Goal: Information Seeking & Learning: Compare options

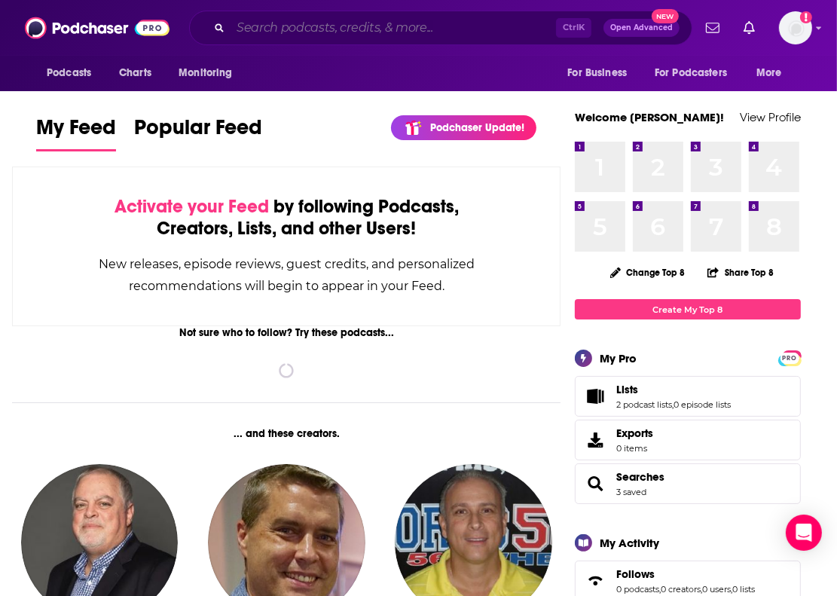
click at [383, 21] on input "Search podcasts, credits, & more..." at bounding box center [392, 28] width 325 height 24
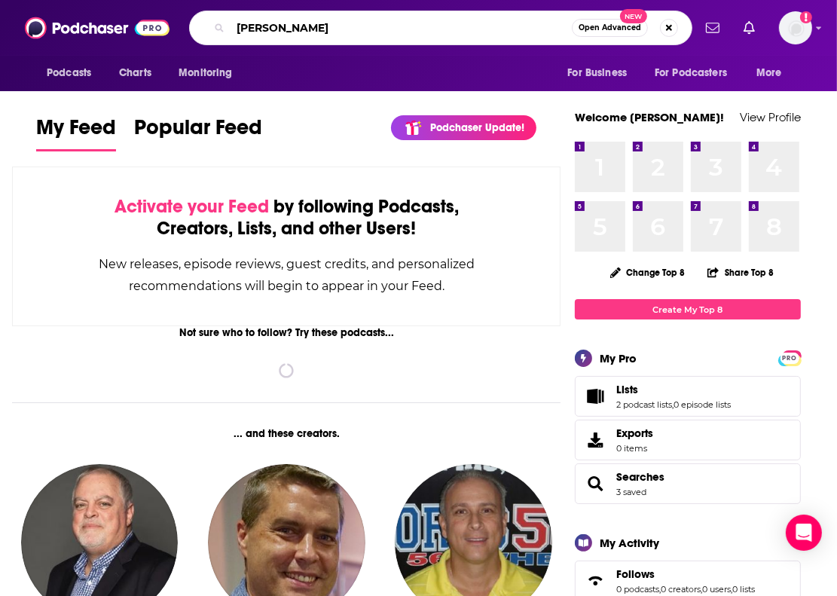
type input "[PERSON_NAME]"
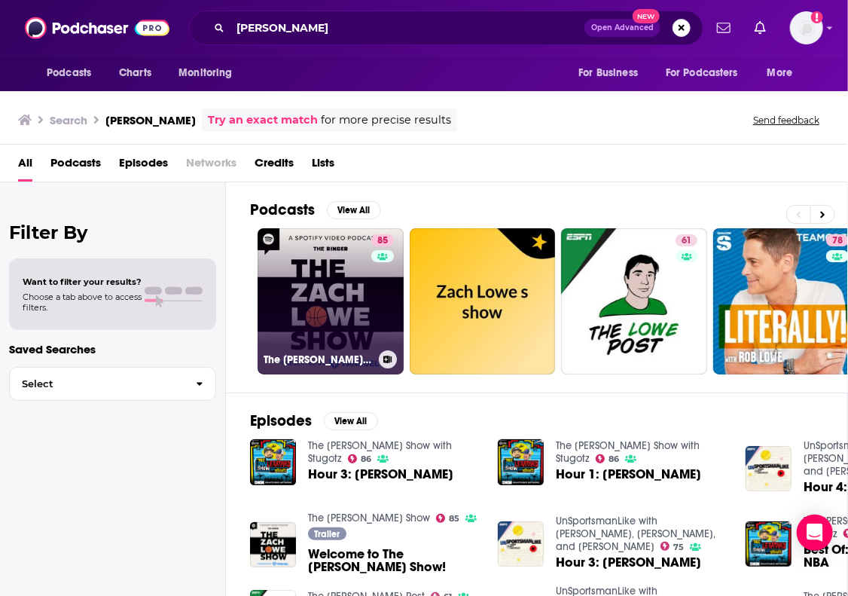
click at [359, 316] on link "85 The [PERSON_NAME] Show" at bounding box center [331, 301] width 146 height 146
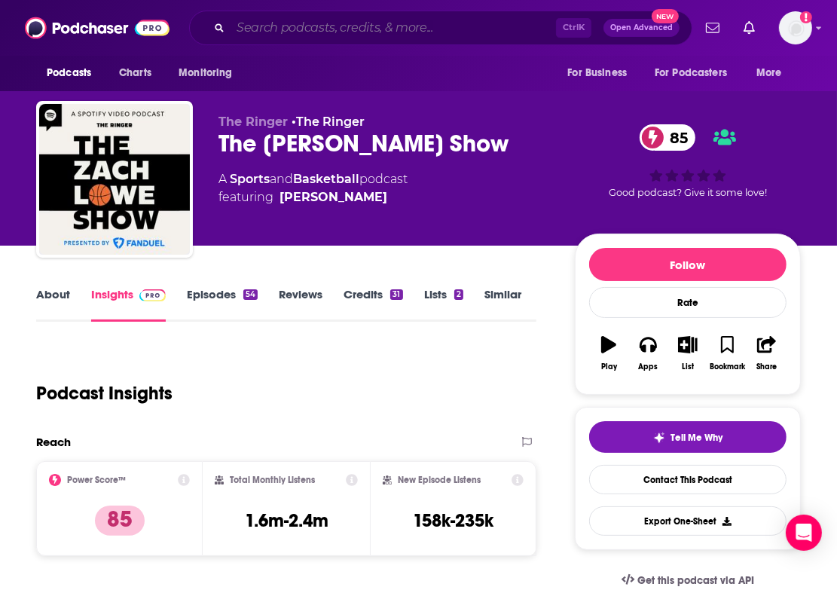
click at [294, 17] on input "Search podcasts, credits, & more..." at bounding box center [392, 28] width 325 height 24
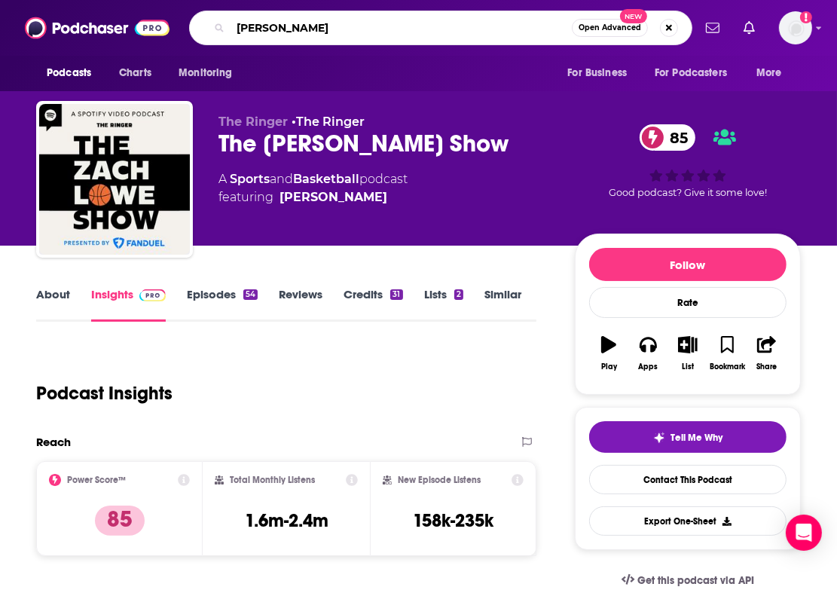
type input "[PERSON_NAME]"
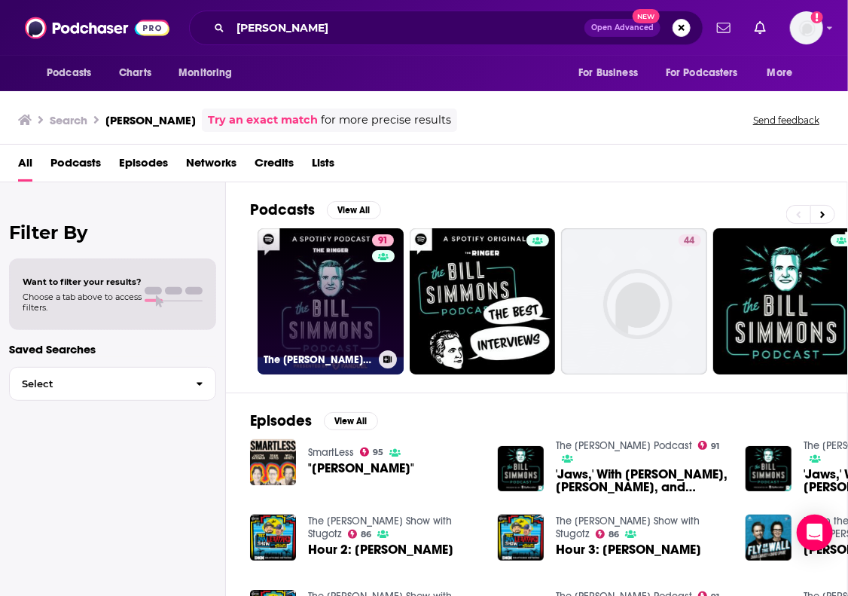
click at [356, 285] on link "91 The [PERSON_NAME] Podcast" at bounding box center [331, 301] width 146 height 146
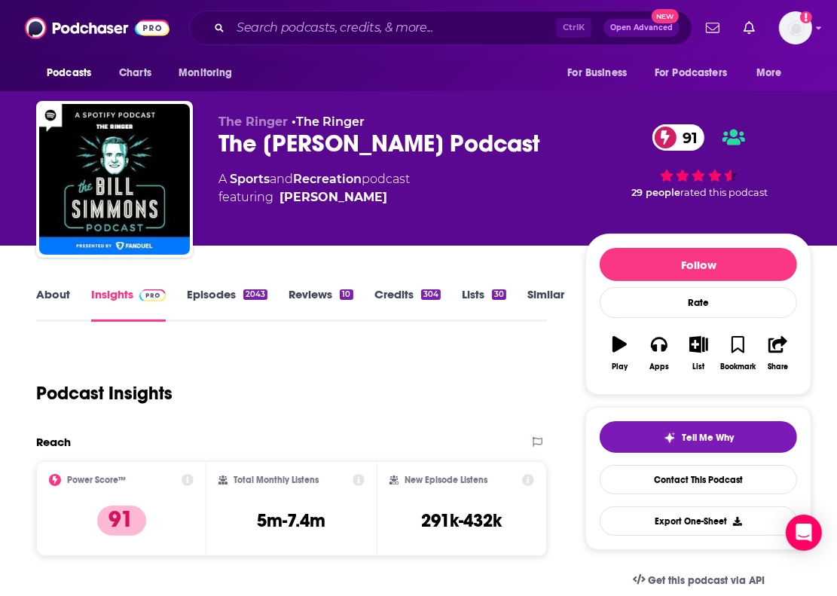
click at [536, 297] on link "Similar" at bounding box center [545, 304] width 37 height 35
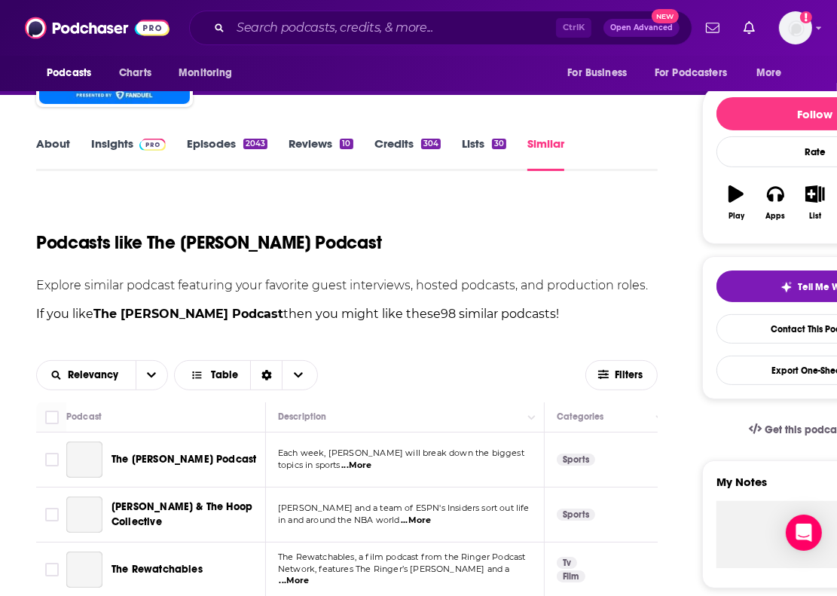
scroll to position [366, 0]
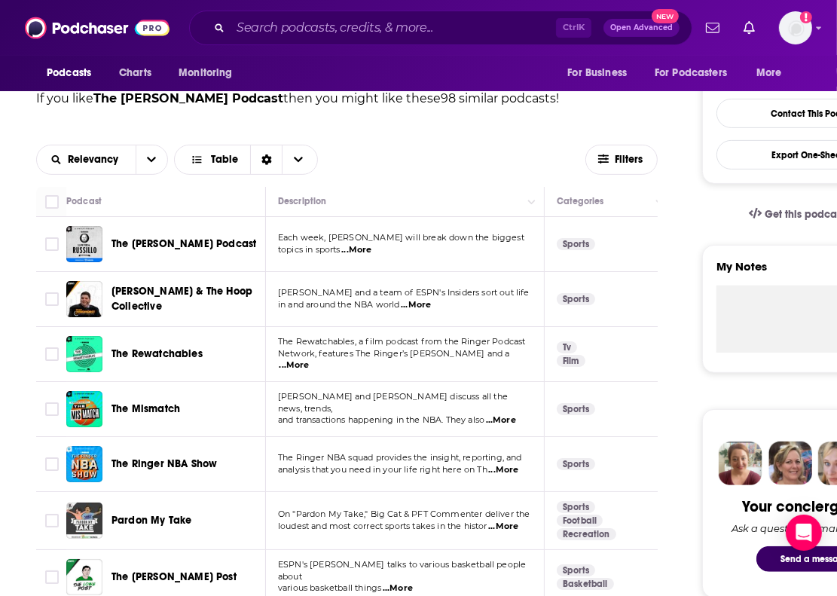
click at [166, 463] on span "The Ringer NBA Show" at bounding box center [163, 463] width 105 height 13
